Goal: Task Accomplishment & Management: Use online tool/utility

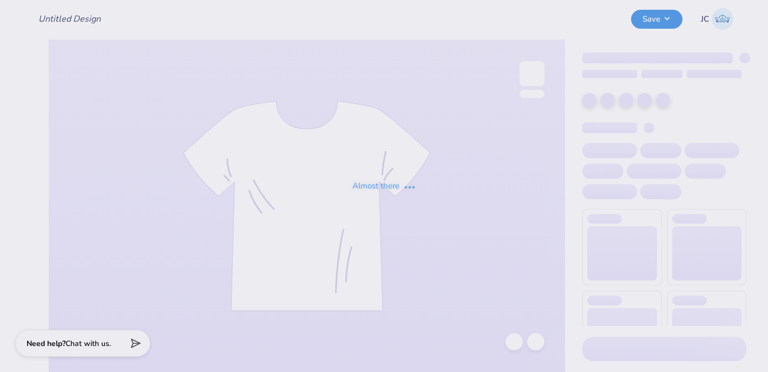
type input "BMOC"
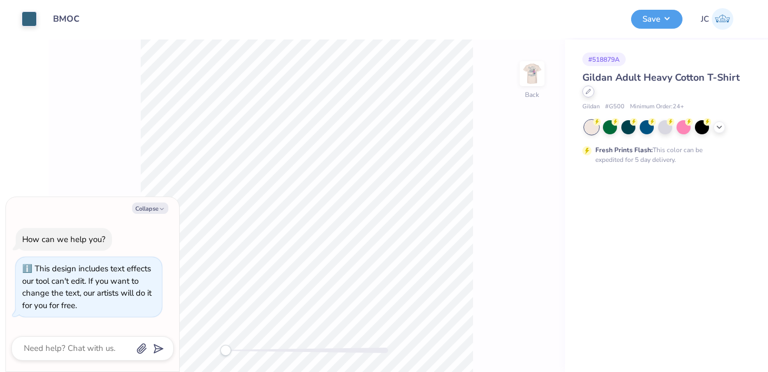
click at [590, 96] on div at bounding box center [589, 92] width 12 height 12
type textarea "x"
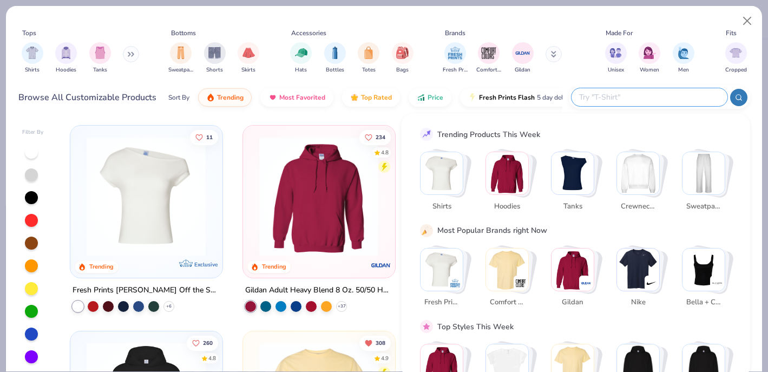
click at [652, 99] on input "text" at bounding box center [649, 97] width 142 height 12
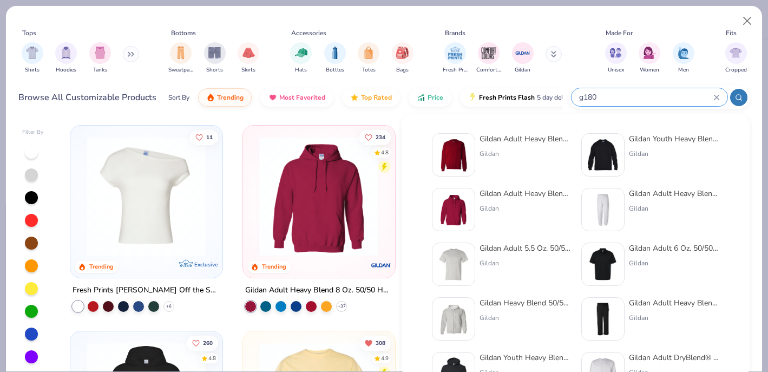
type input "g180"
click at [524, 141] on div "Gildan Adult Heavy Blend Adult 8 Oz. 50/50 Fleece Crew" at bounding box center [525, 138] width 91 height 11
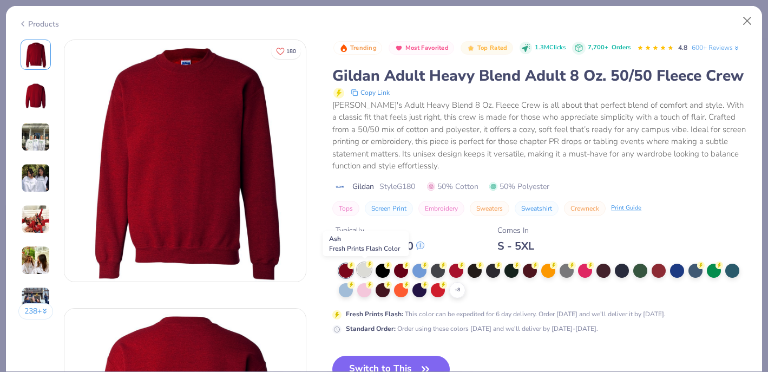
click at [368, 265] on circle at bounding box center [370, 264] width 8 height 8
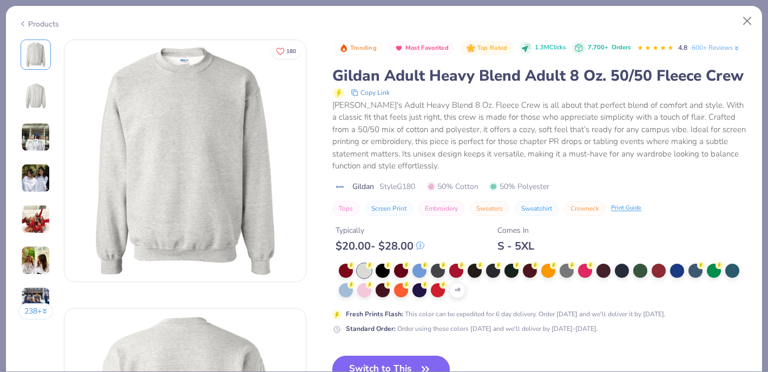
click at [410, 361] on button "Switch to This" at bounding box center [390, 369] width 117 height 27
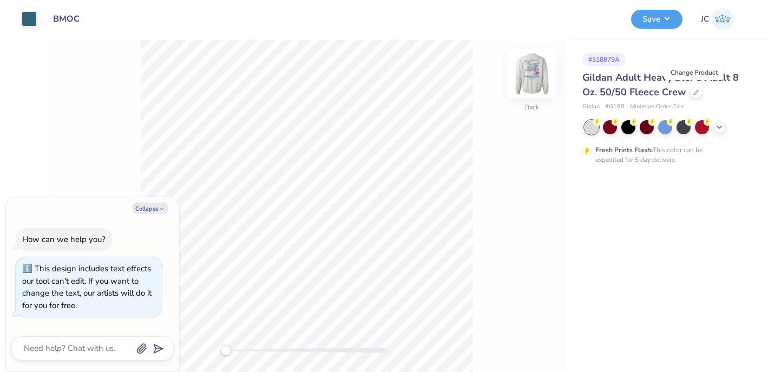
click at [529, 81] on img at bounding box center [532, 73] width 43 height 43
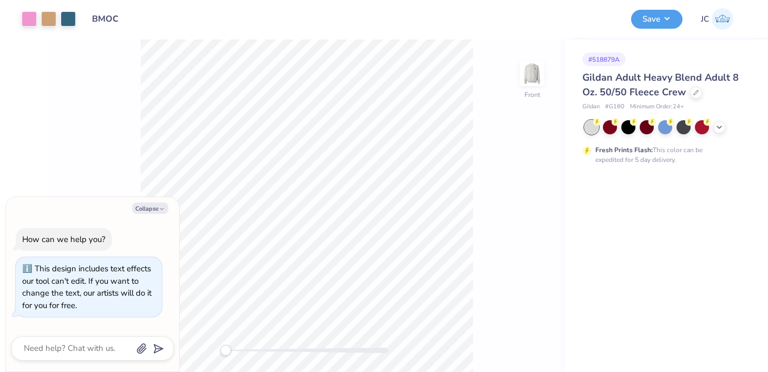
drag, startPoint x: 231, startPoint y: 349, endPoint x: 225, endPoint y: 345, distance: 7.5
click at [226, 348] on div at bounding box center [307, 350] width 162 height 5
click at [657, 24] on button "Save" at bounding box center [656, 17] width 51 height 19
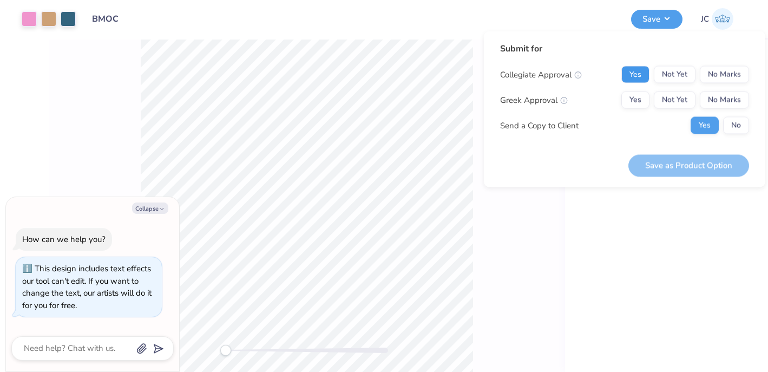
click at [646, 73] on button "Yes" at bounding box center [636, 74] width 28 height 17
click at [638, 94] on button "Yes" at bounding box center [636, 100] width 28 height 17
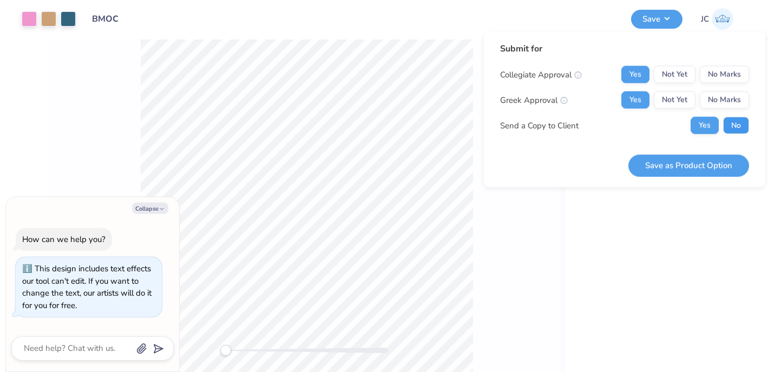
click at [729, 128] on button "No" at bounding box center [736, 125] width 26 height 17
click at [698, 160] on button "Save as Product Option" at bounding box center [689, 165] width 121 height 22
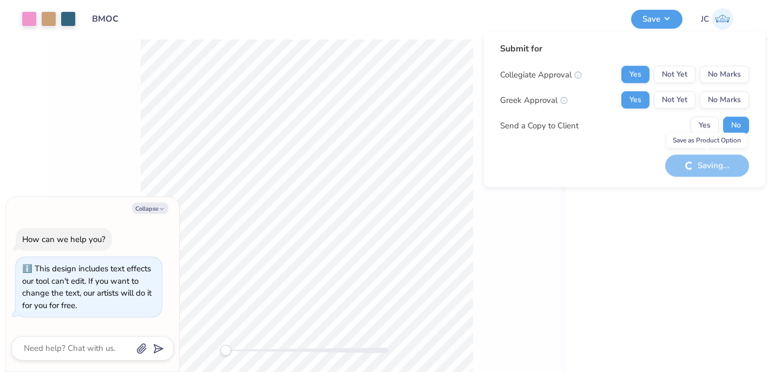
type textarea "x"
